Goal: Task Accomplishment & Management: Use online tool/utility

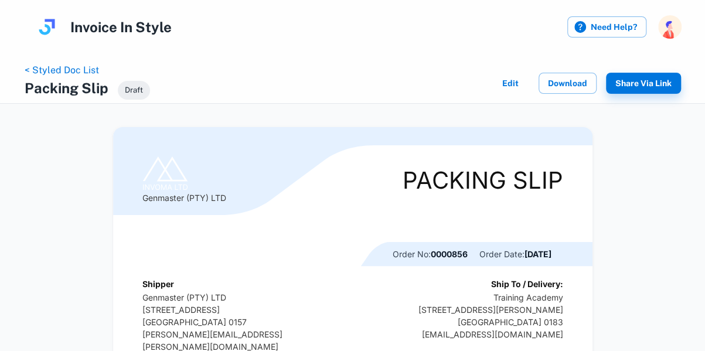
click at [67, 71] on link "< Styled Doc List" at bounding box center [62, 70] width 74 height 11
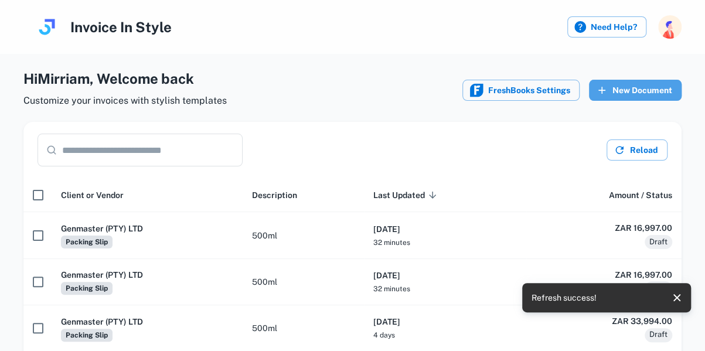
click at [624, 91] on button "New Document" at bounding box center [635, 90] width 93 height 21
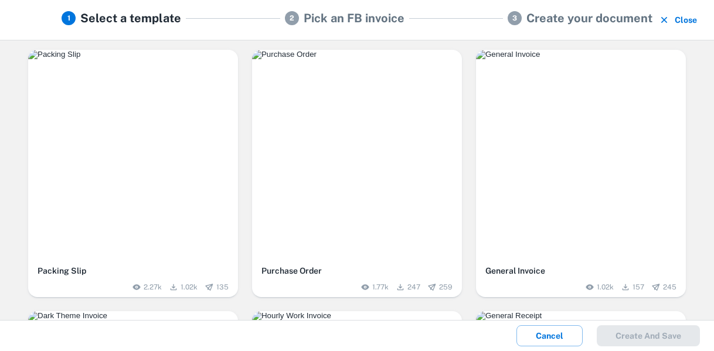
click at [152, 179] on div "button" at bounding box center [133, 155] width 210 height 210
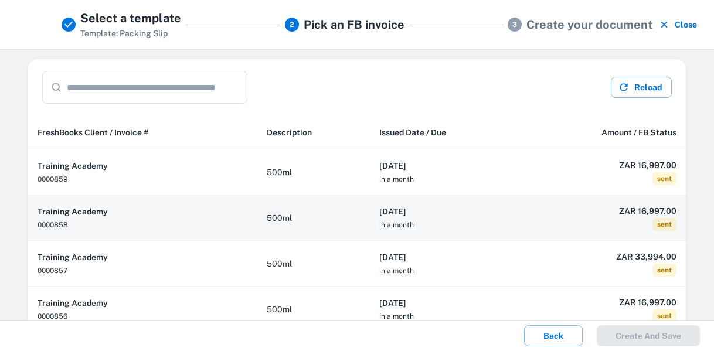
click at [308, 218] on td "500ml" at bounding box center [313, 218] width 113 height 46
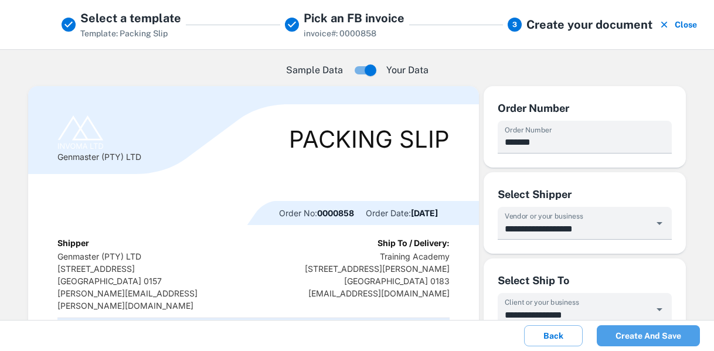
click at [648, 337] on button "Create and save" at bounding box center [648, 335] width 103 height 21
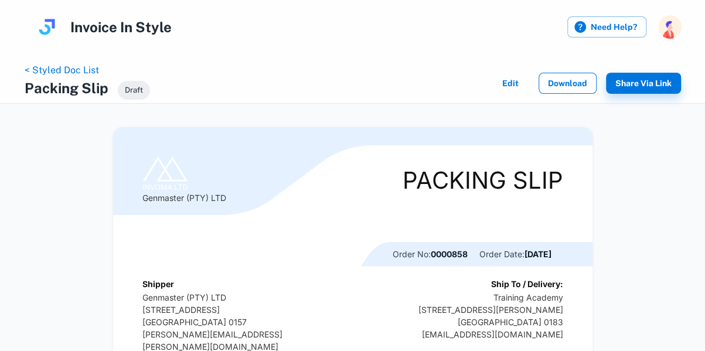
click at [575, 87] on button "Download" at bounding box center [568, 83] width 58 height 21
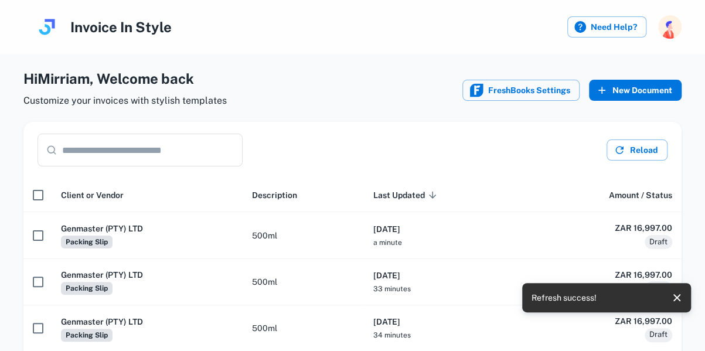
click at [653, 85] on button "New Document" at bounding box center [635, 90] width 93 height 21
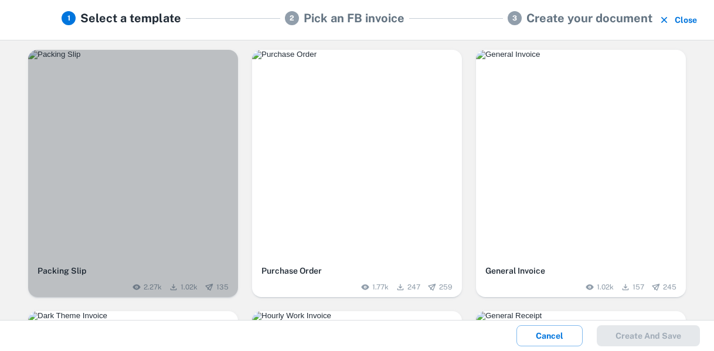
click at [145, 137] on div "button" at bounding box center [133, 155] width 210 height 210
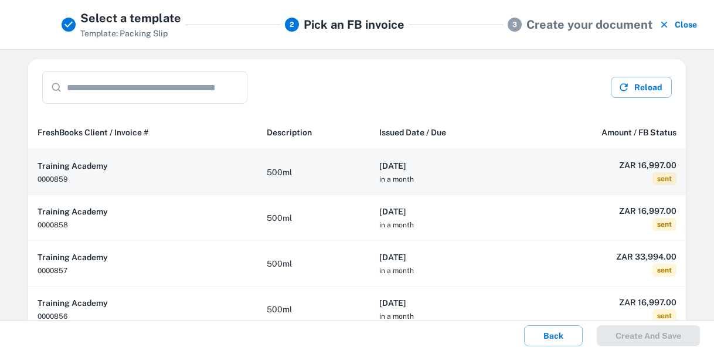
click at [304, 180] on td "500ml" at bounding box center [313, 173] width 113 height 46
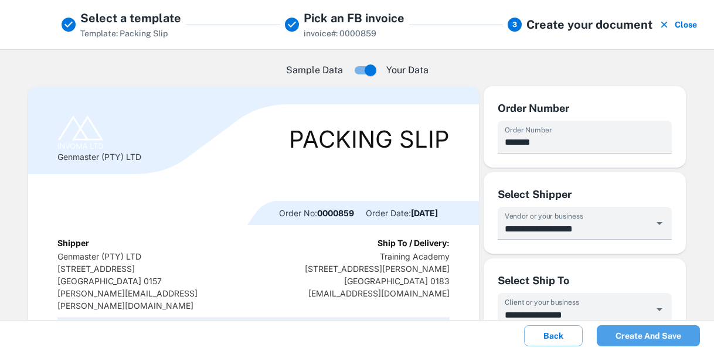
click at [646, 334] on button "Create and save" at bounding box center [648, 335] width 103 height 21
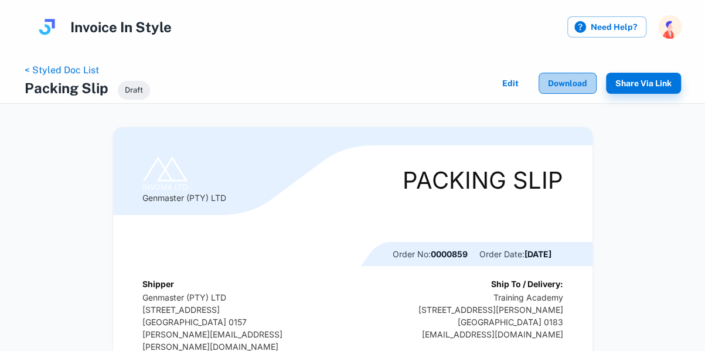
click at [566, 86] on button "Download" at bounding box center [568, 83] width 58 height 21
click at [67, 66] on link "< Styled Doc List" at bounding box center [62, 70] width 74 height 11
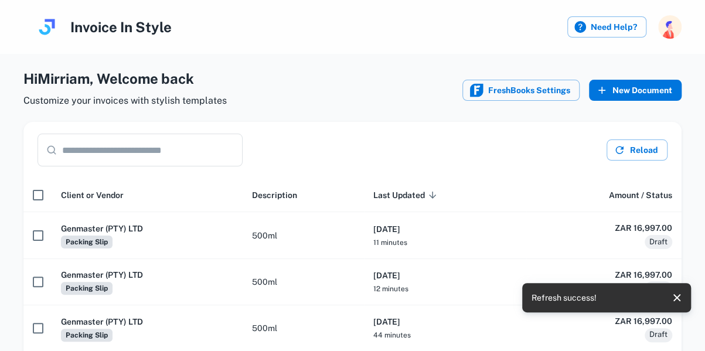
click at [627, 84] on button "New Document" at bounding box center [635, 90] width 93 height 21
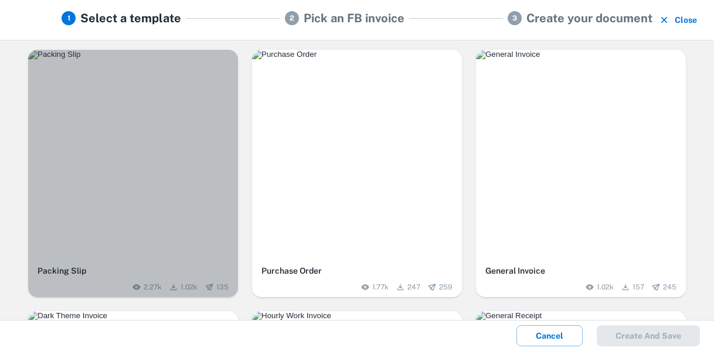
click at [159, 175] on div "button" at bounding box center [133, 155] width 210 height 210
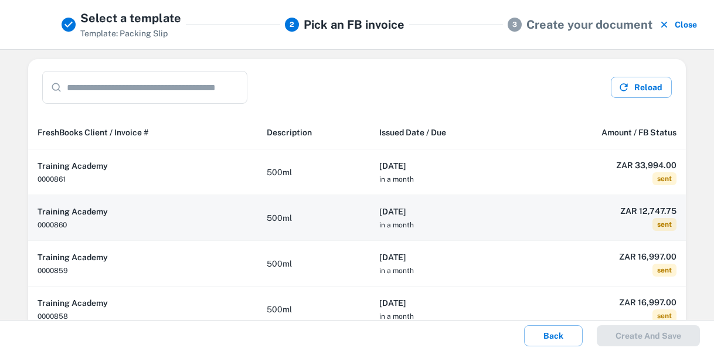
click at [332, 218] on td "500ml" at bounding box center [313, 218] width 113 height 46
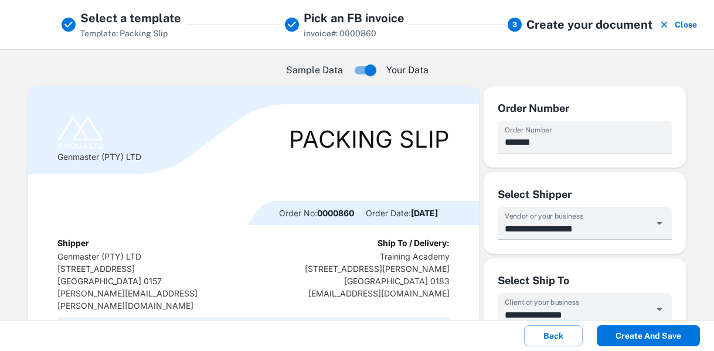
click at [652, 338] on button "Create and save" at bounding box center [648, 335] width 103 height 21
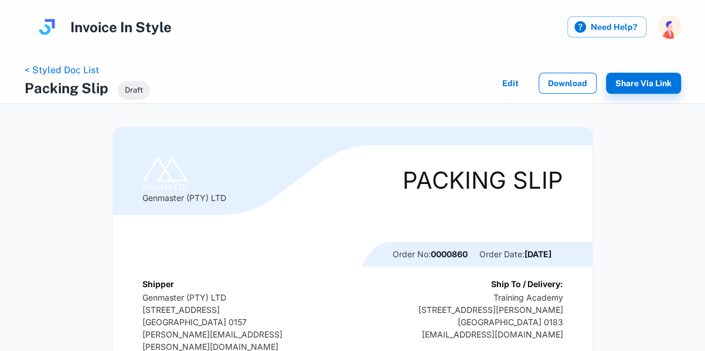
click at [573, 80] on button "Download" at bounding box center [568, 83] width 58 height 21
click at [565, 78] on button "Download" at bounding box center [568, 83] width 58 height 21
click at [46, 70] on link "< Styled Doc List" at bounding box center [62, 70] width 74 height 11
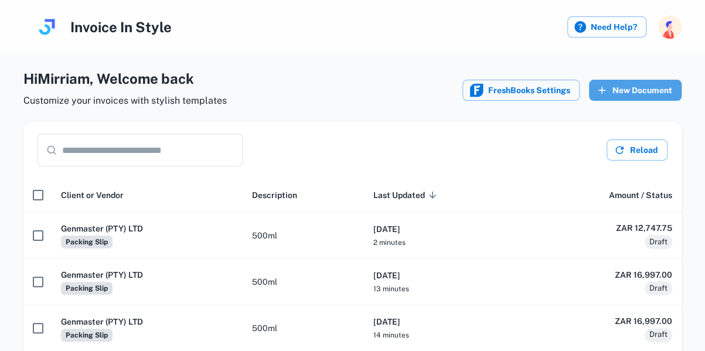
click at [640, 90] on button "New Document" at bounding box center [635, 90] width 93 height 21
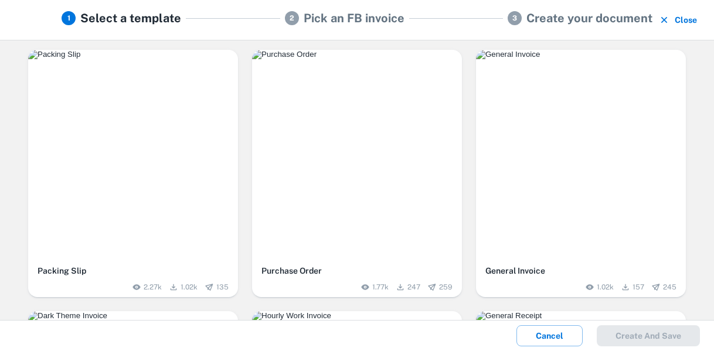
click at [150, 59] on img "button" at bounding box center [133, 54] width 210 height 9
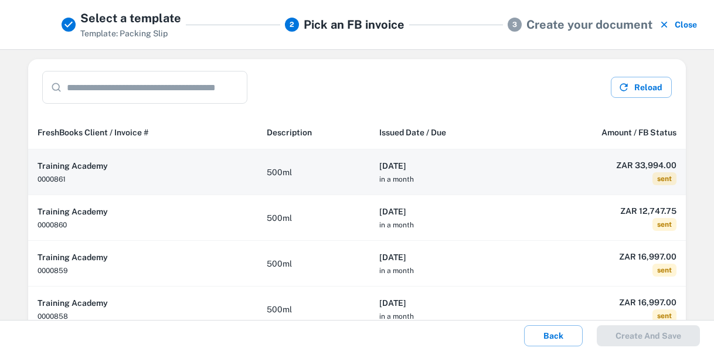
click at [163, 171] on h6 "Training Academy" at bounding box center [143, 165] width 211 height 13
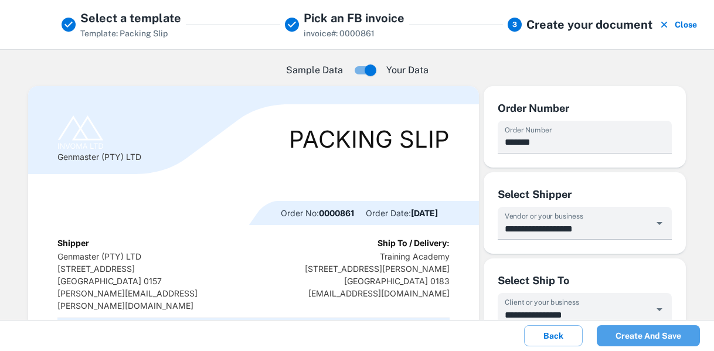
click at [645, 334] on button "Create and save" at bounding box center [648, 335] width 103 height 21
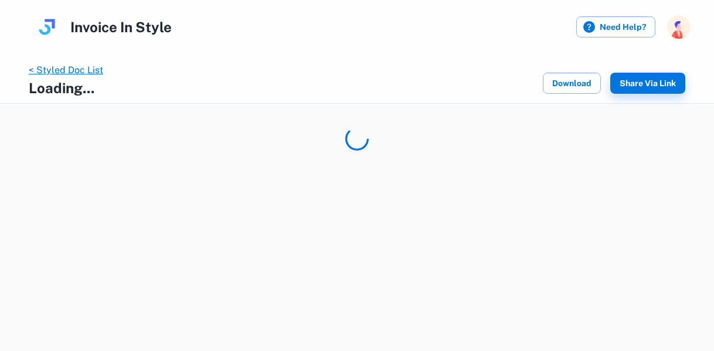
click at [74, 70] on link "< Styled Doc List" at bounding box center [66, 70] width 74 height 11
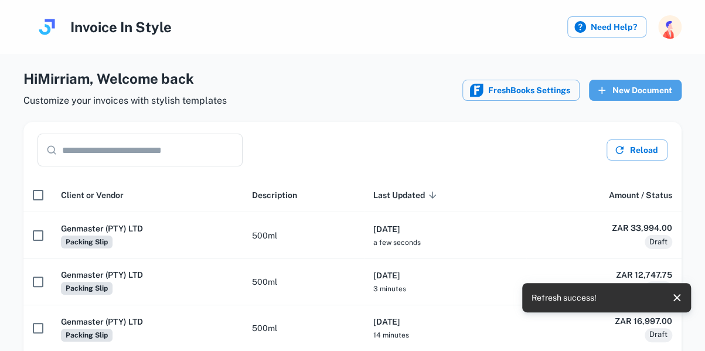
click at [649, 89] on button "New Document" at bounding box center [635, 90] width 93 height 21
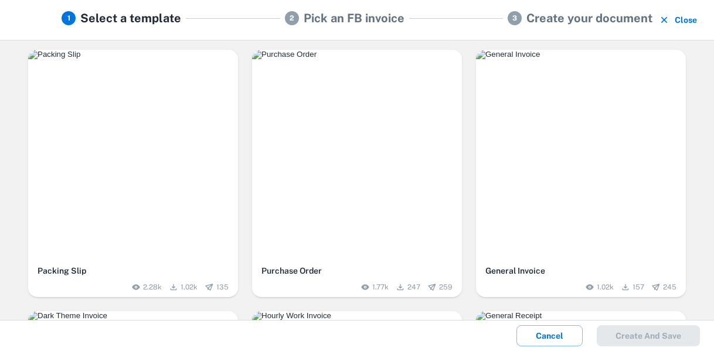
click at [192, 140] on div "button" at bounding box center [133, 155] width 210 height 210
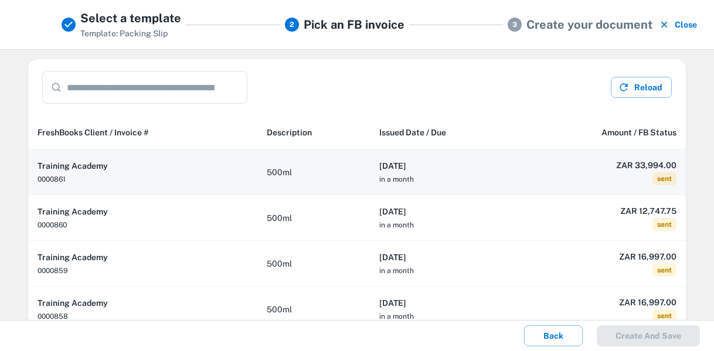
click at [323, 171] on td "500ml" at bounding box center [313, 173] width 113 height 46
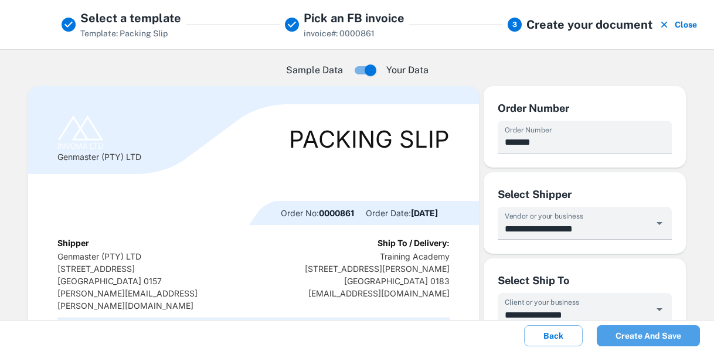
click at [648, 336] on button "Create and save" at bounding box center [648, 335] width 103 height 21
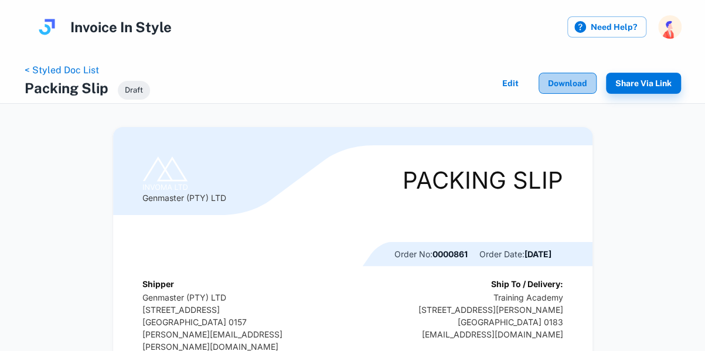
click at [569, 82] on button "Download" at bounding box center [568, 83] width 58 height 21
click at [84, 73] on link "< Styled Doc List" at bounding box center [62, 70] width 74 height 11
